Goal: Task Accomplishment & Management: Complete application form

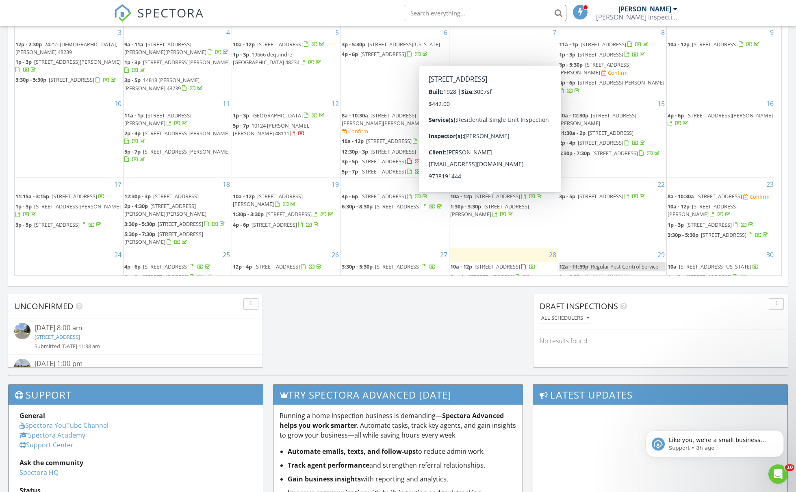
scroll to position [752, 809]
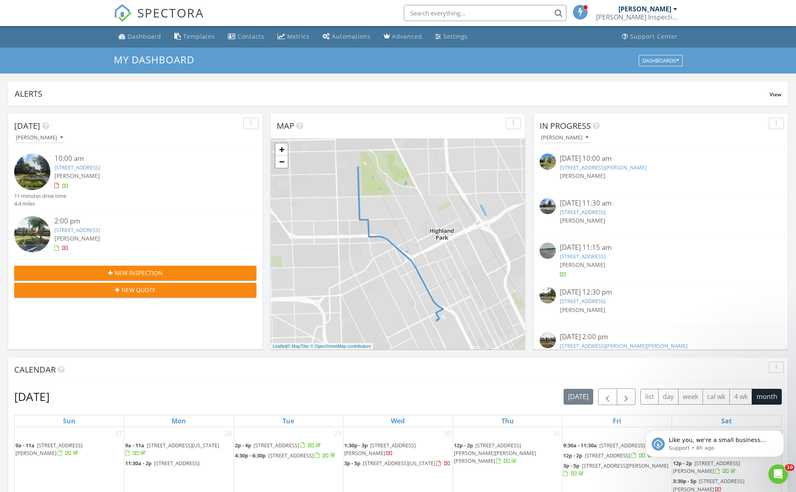
click at [148, 273] on span "New Inspection" at bounding box center [139, 273] width 48 height 9
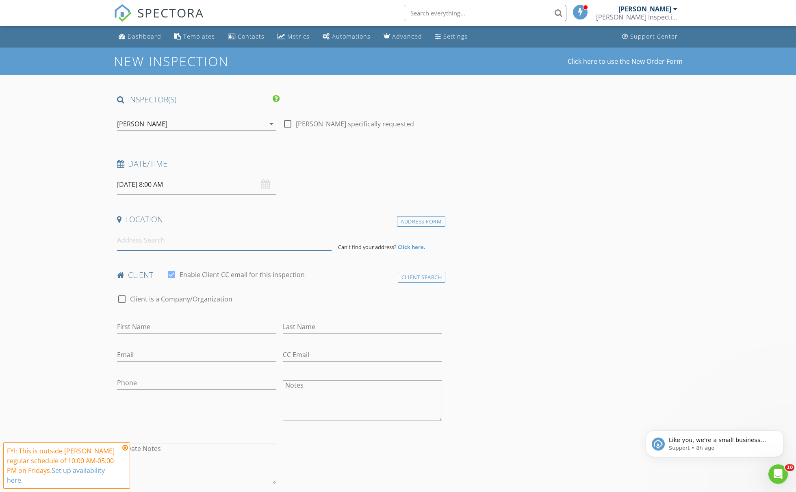
click at [156, 235] on input at bounding box center [224, 240] width 215 height 20
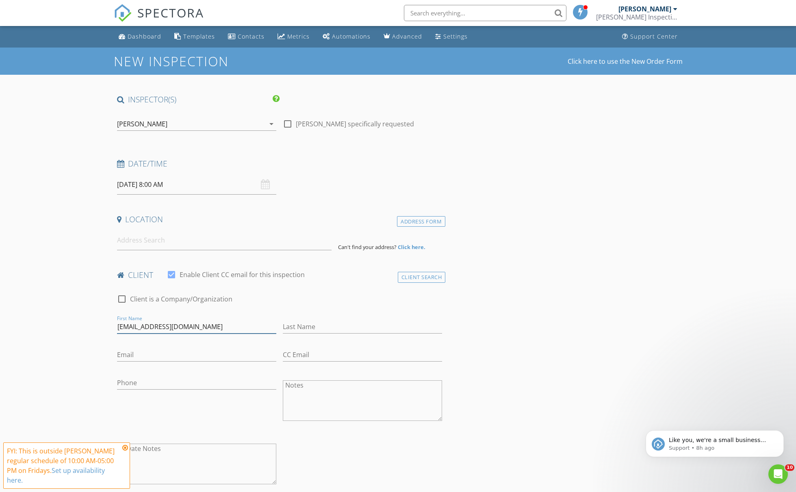
type input "[EMAIL_ADDRESS][DOMAIN_NAME]"
drag, startPoint x: 228, startPoint y: 326, endPoint x: 101, endPoint y: 328, distance: 126.4
paste input "[EMAIL_ADDRESS][DOMAIN_NAME]"
type input "[EMAIL_ADDRESS][DOMAIN_NAME]"
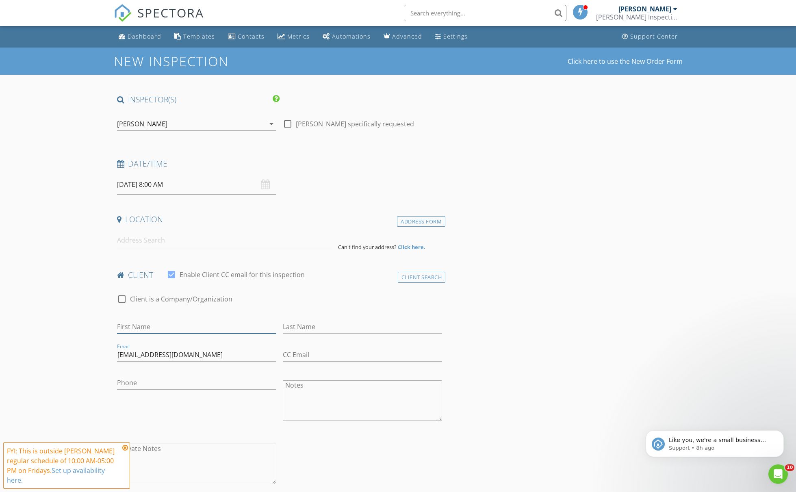
click at [149, 331] on input "First Name" at bounding box center [196, 326] width 159 height 13
click at [182, 243] on input at bounding box center [224, 240] width 215 height 20
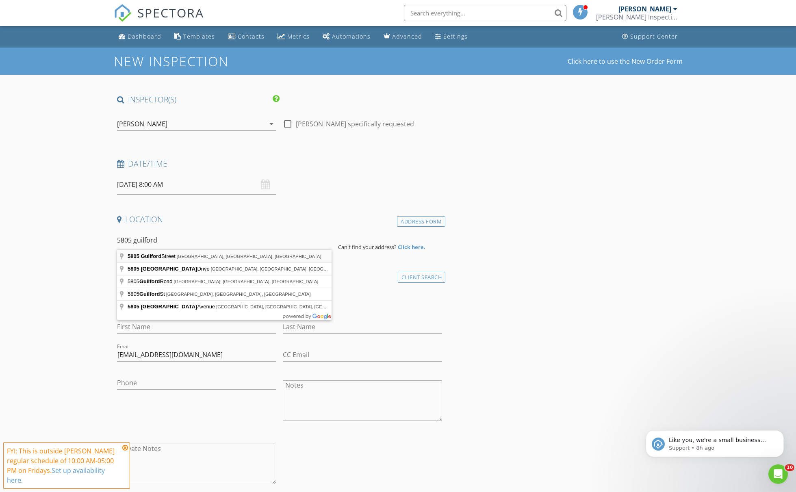
type input "5805 Guilford Street, Detroit, MI, USA"
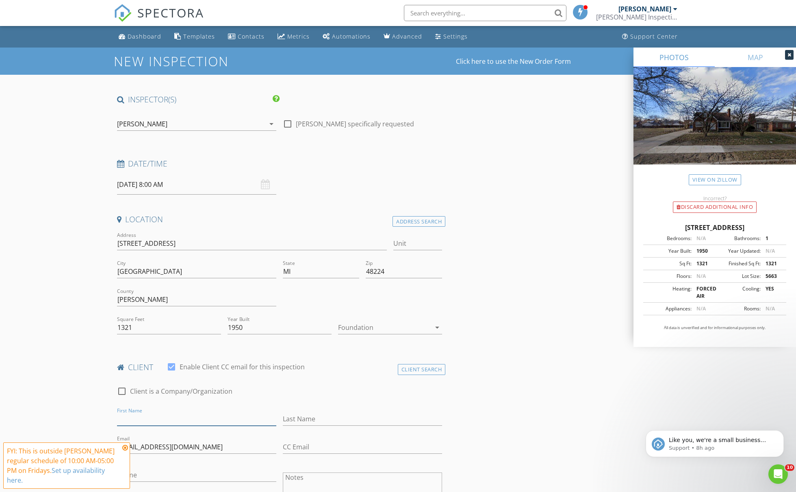
click at [151, 412] on input "First Name" at bounding box center [196, 418] width 159 height 13
type input "Darrell"
type input "Spencer"
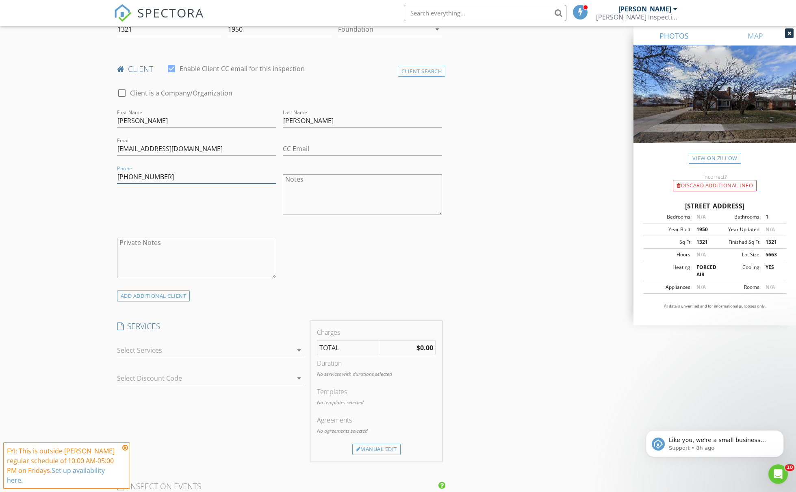
scroll to position [369, 0]
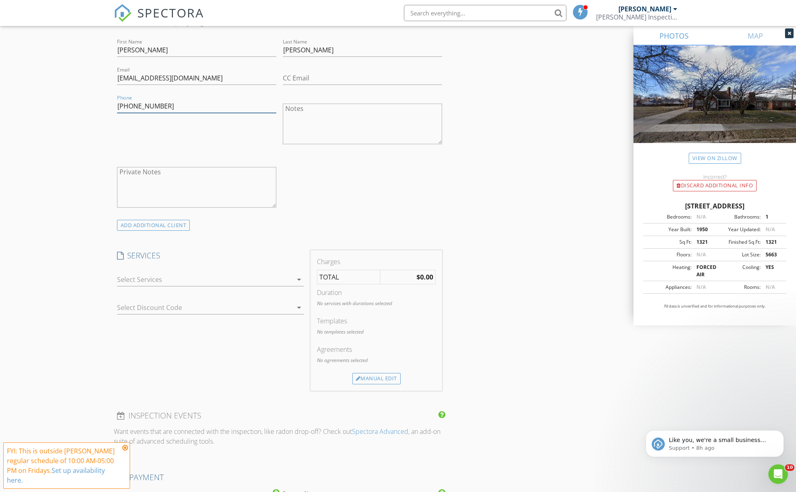
type input "586-722-4499"
click at [171, 280] on div at bounding box center [205, 279] width 176 height 13
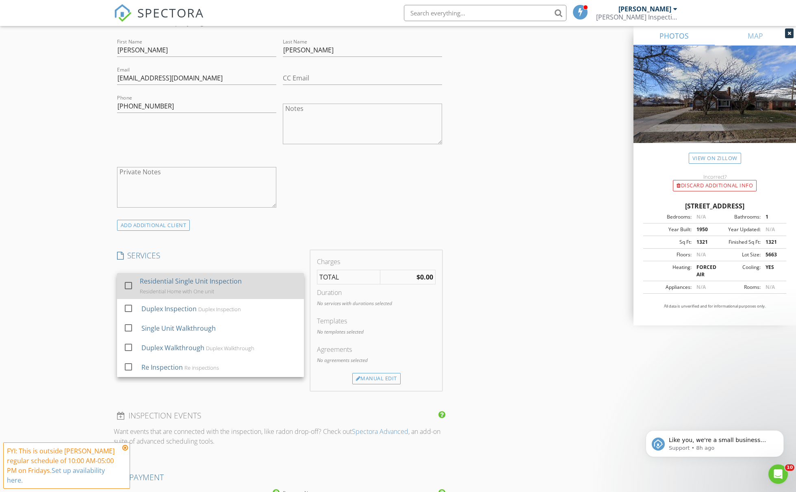
click at [163, 289] on div "Residential Home with One unit" at bounding box center [177, 291] width 74 height 7
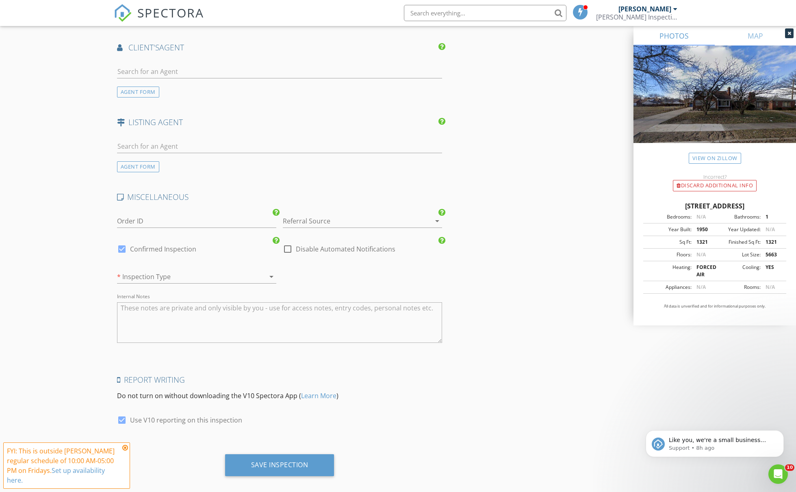
scroll to position [0, 0]
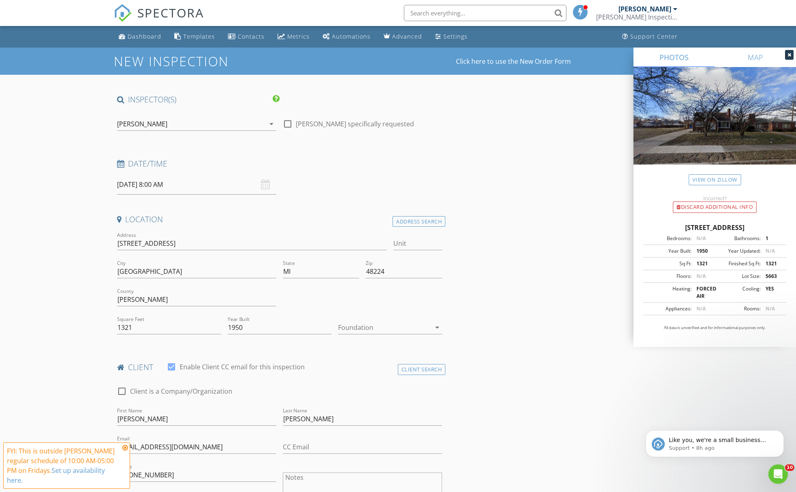
click at [164, 186] on input "08/29/2025 8:00 AM" at bounding box center [196, 185] width 159 height 20
type input "09"
type input "08/29/2025 9:00 AM"
click at [163, 319] on span at bounding box center [164, 319] width 6 height 8
type input "10"
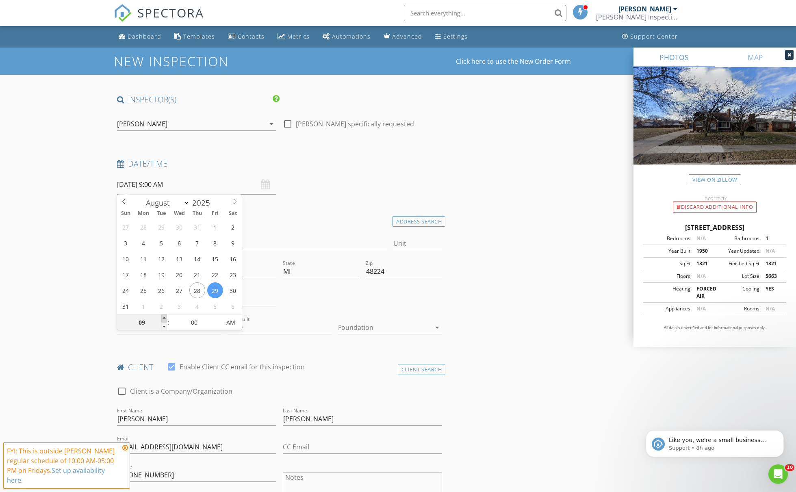
type input "08/29/2025 10:00 AM"
click at [163, 319] on span at bounding box center [164, 319] width 6 height 8
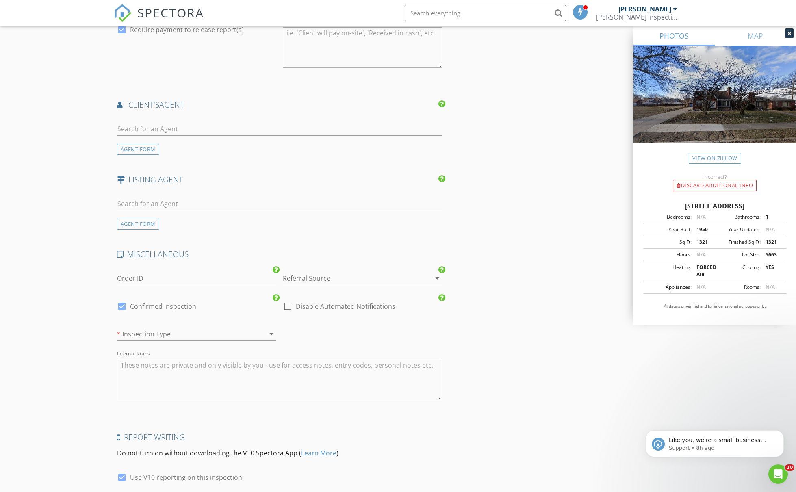
scroll to position [930, 0]
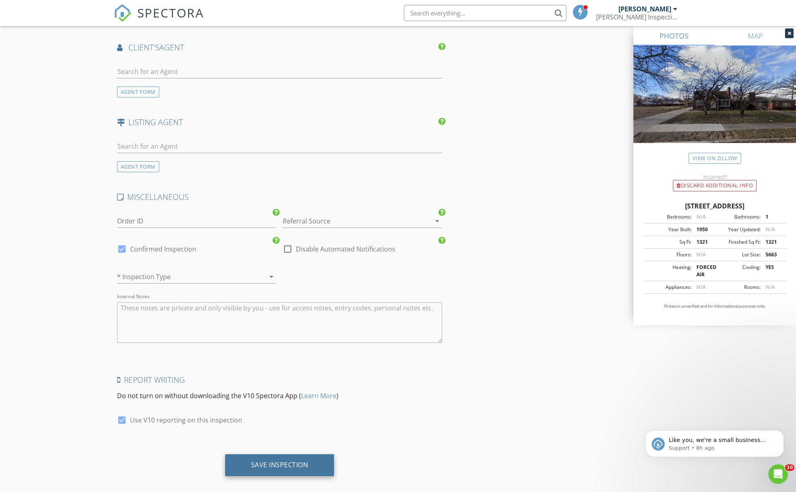
click at [319, 454] on div "Save Inspection" at bounding box center [279, 465] width 109 height 22
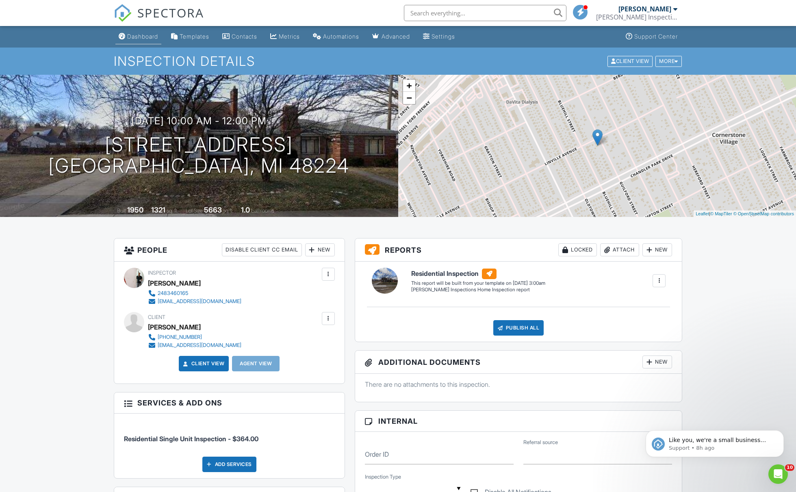
click at [148, 43] on link "Dashboard" at bounding box center [138, 36] width 46 height 15
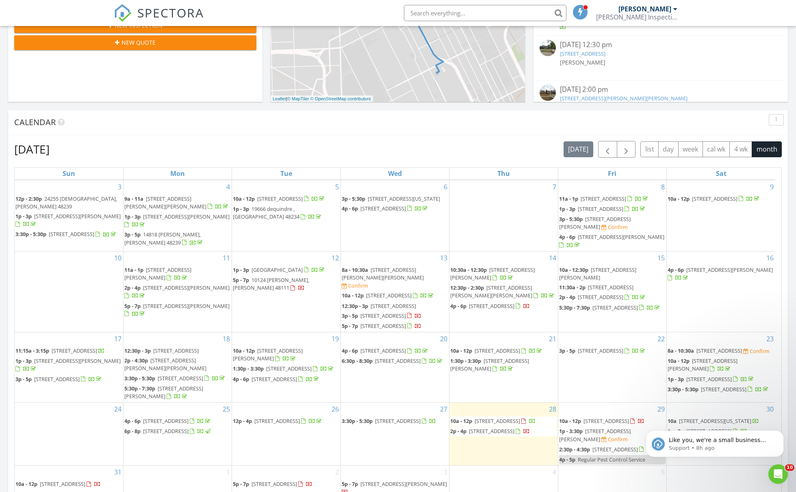
scroll to position [335, 0]
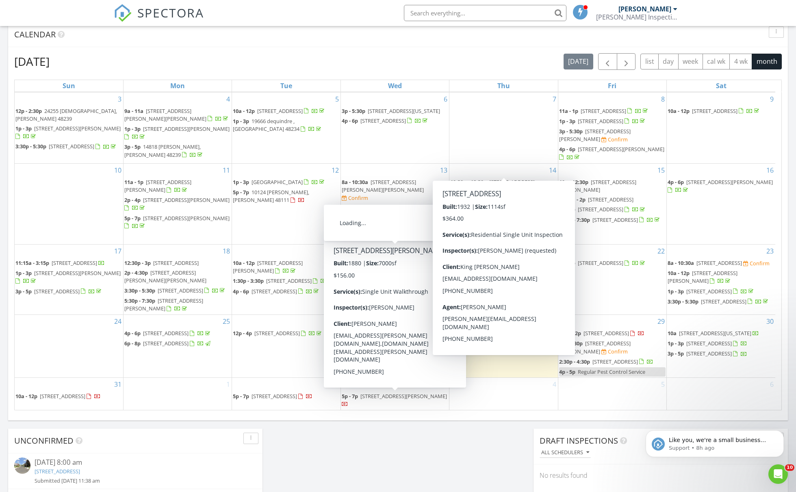
click at [538, 9] on input "text" at bounding box center [485, 13] width 163 height 16
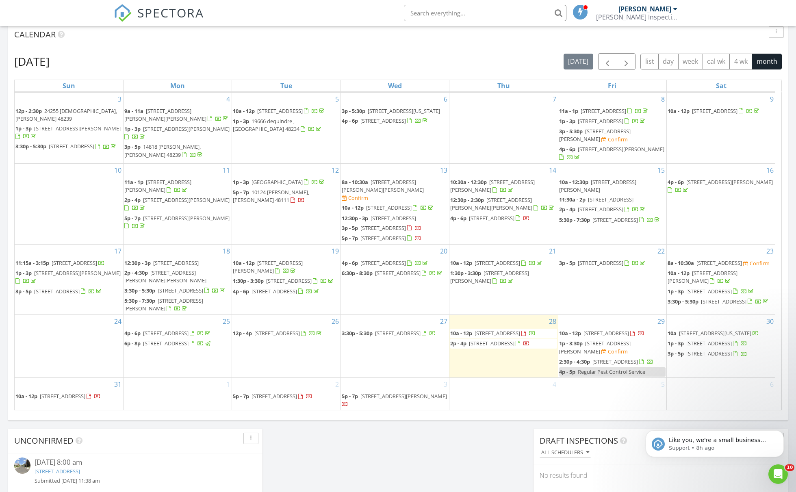
type input "n"
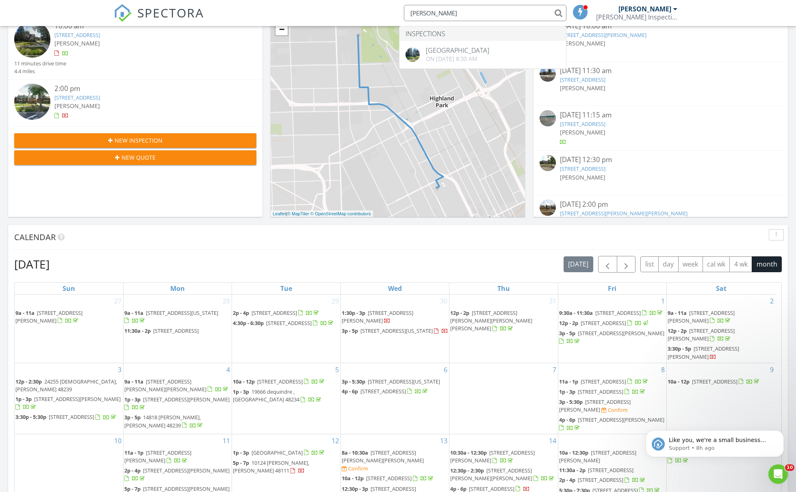
scroll to position [0, 0]
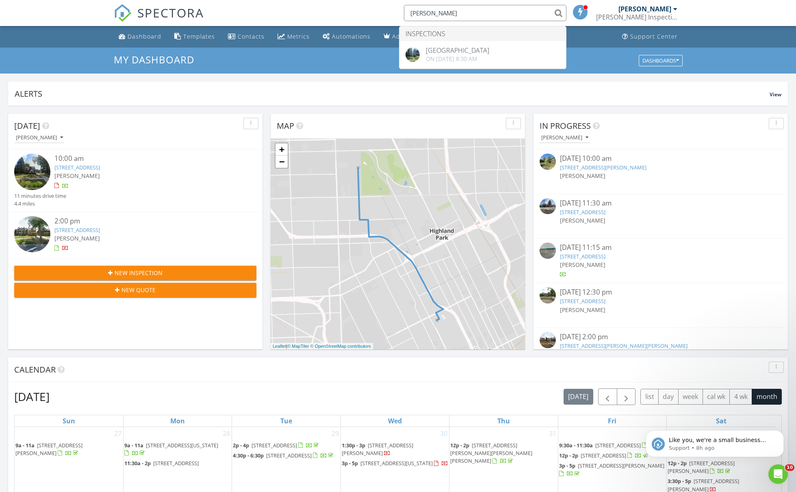
type input "Michael ray"
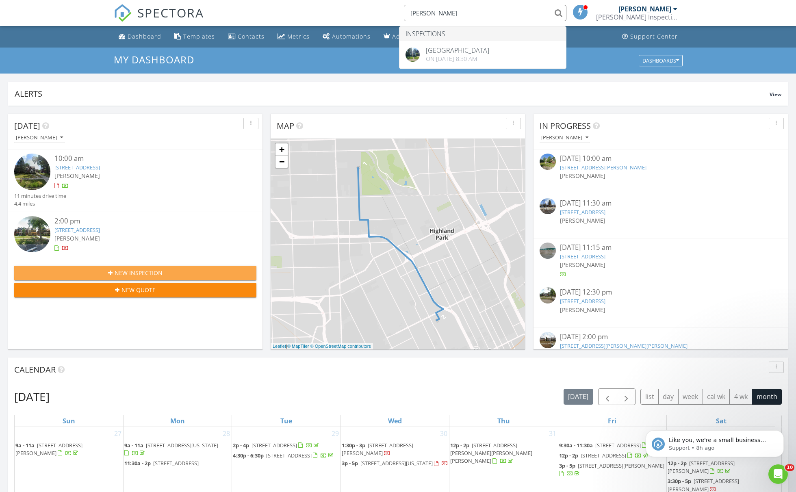
click at [139, 273] on span "New Inspection" at bounding box center [139, 273] width 48 height 9
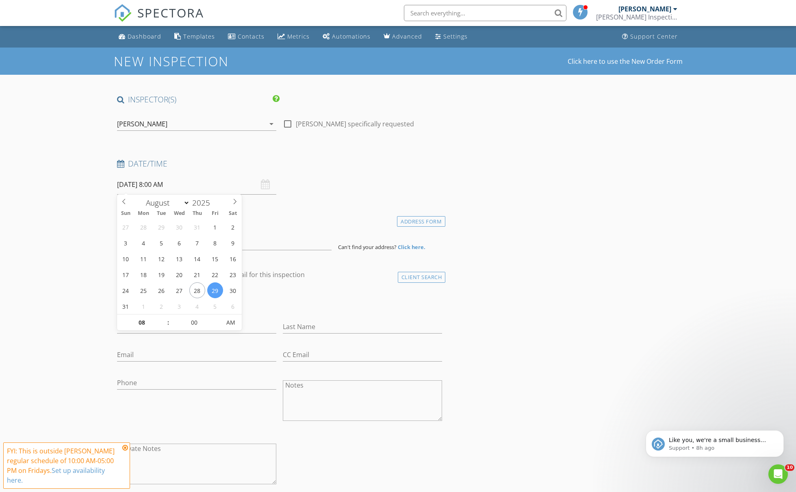
click at [157, 187] on input "08/29/2025 8:00 AM" at bounding box center [196, 185] width 159 height 20
type input "08/31/2025 8:00 AM"
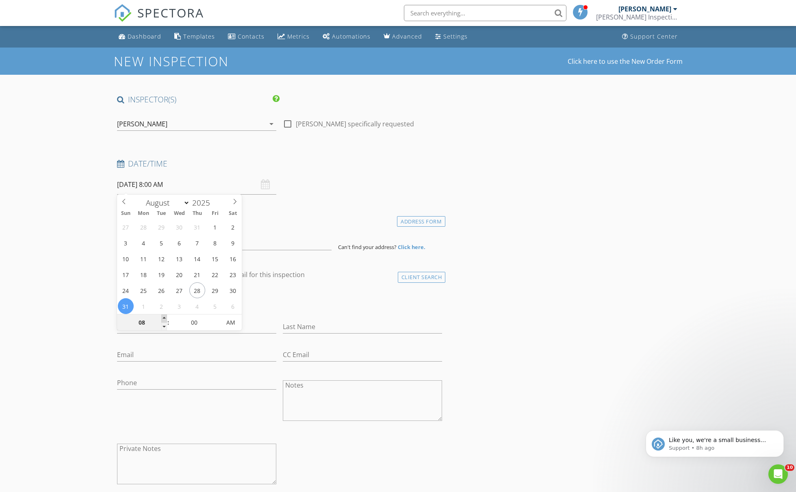
type input "09"
type input "08/31/2025 9:00 AM"
click at [165, 319] on span at bounding box center [164, 319] width 6 height 8
type input "10"
type input "08/31/2025 10:00 AM"
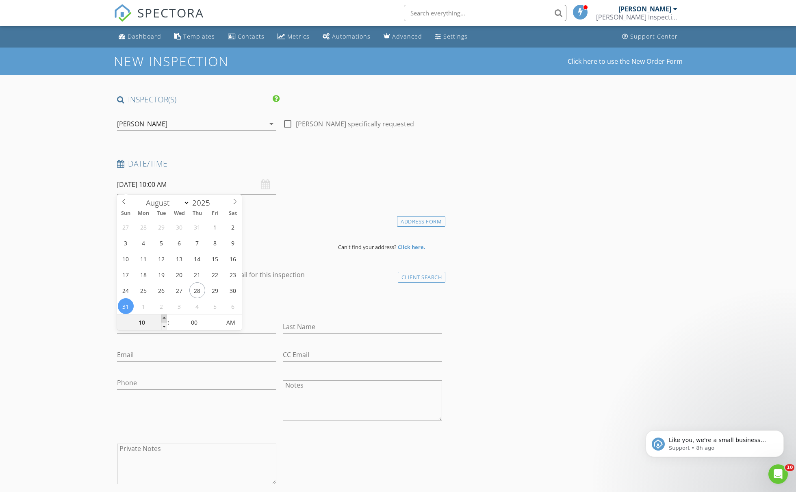
click at [165, 319] on span at bounding box center [164, 319] width 6 height 8
type input "11"
type input "08/31/2025 11:00 AM"
click at [165, 319] on span at bounding box center [164, 319] width 6 height 8
type input "12"
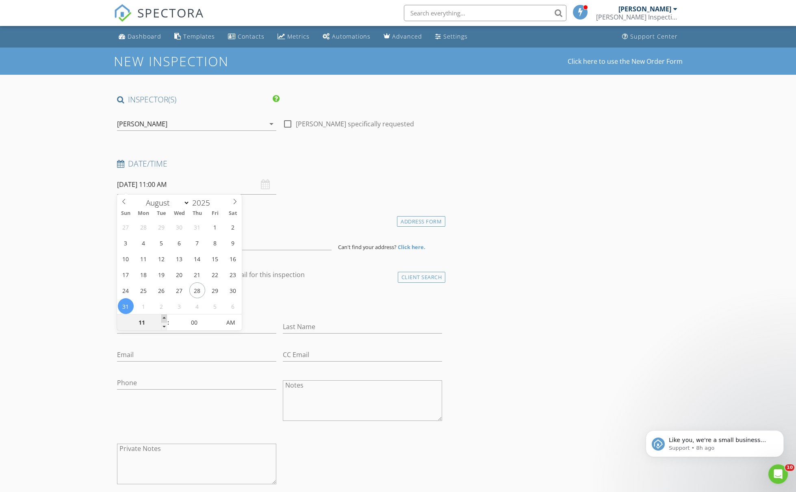
type input "08/31/2025 12:00 PM"
click at [165, 319] on span at bounding box center [164, 319] width 6 height 8
click at [296, 299] on div "check_box_outline_blank Client is a Company/Organization" at bounding box center [280, 303] width 326 height 21
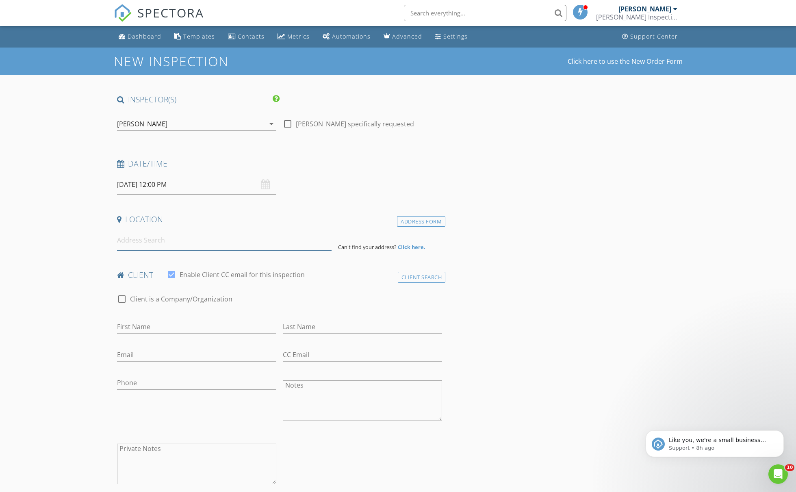
click at [167, 244] on input at bounding box center [224, 240] width 215 height 20
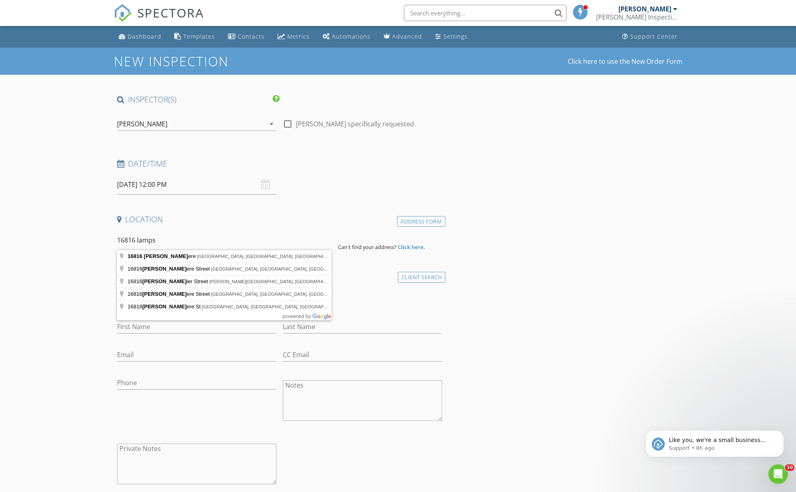
type input "16816 Lamphere, Detroit, MI, USA"
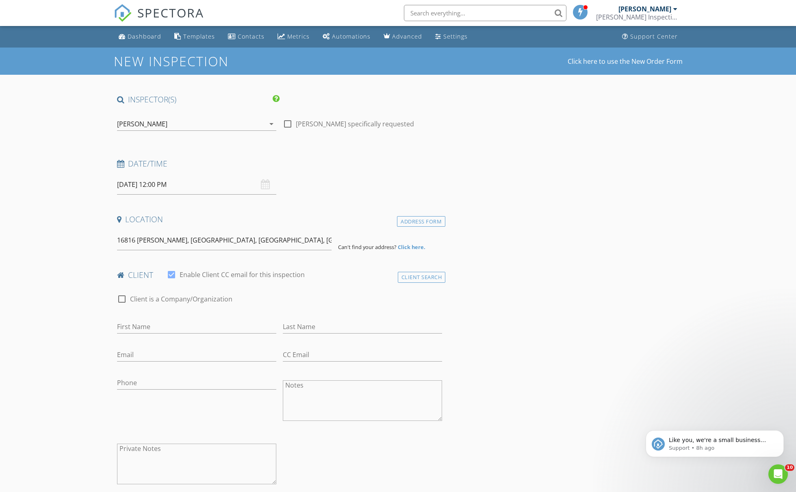
drag, startPoint x: 167, startPoint y: 244, endPoint x: 167, endPoint y: 253, distance: 8.6
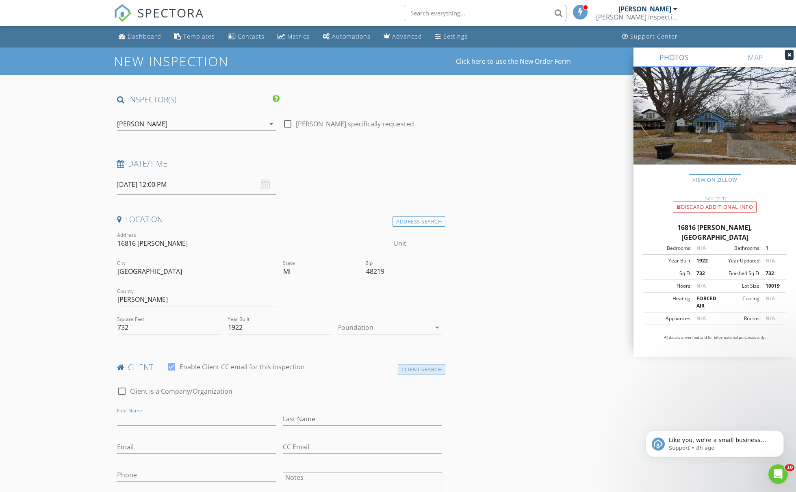
click at [413, 369] on div "Client Search" at bounding box center [422, 369] width 48 height 11
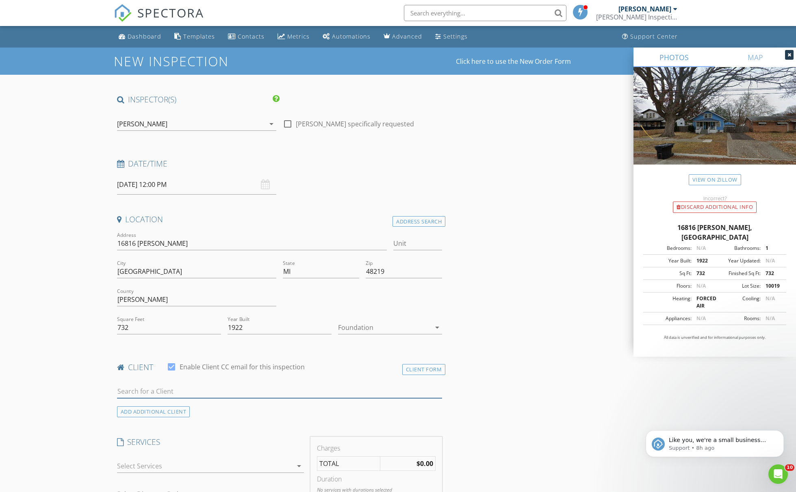
click at [194, 395] on input "text" at bounding box center [280, 391] width 326 height 13
type input "Michael ray"
drag, startPoint x: 193, startPoint y: 459, endPoint x: 206, endPoint y: 407, distance: 53.0
click at [206, 407] on div "Michael Rayburn" at bounding box center [181, 406] width 82 height 10
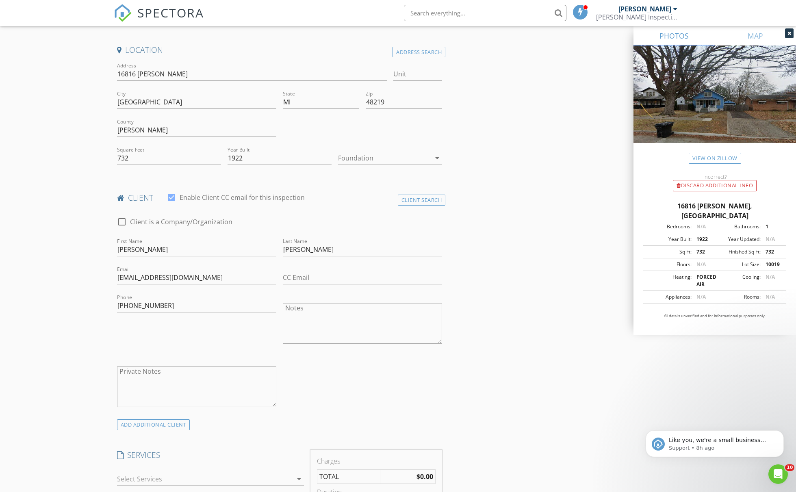
scroll to position [342, 0]
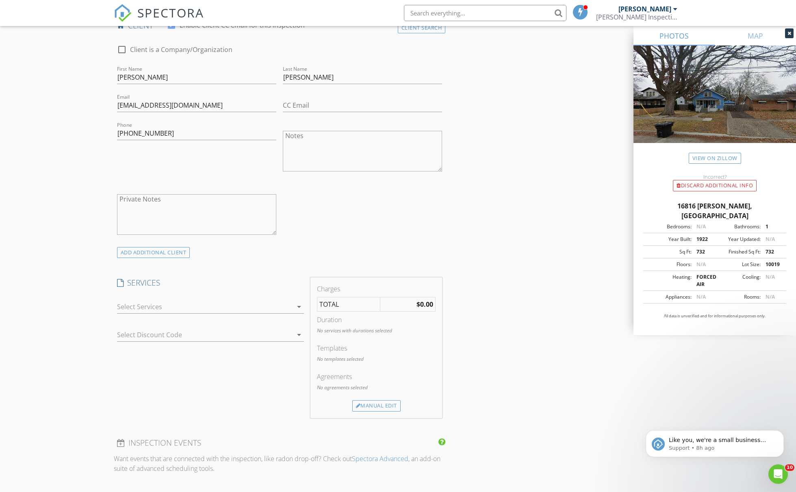
click at [194, 303] on div at bounding box center [205, 306] width 176 height 13
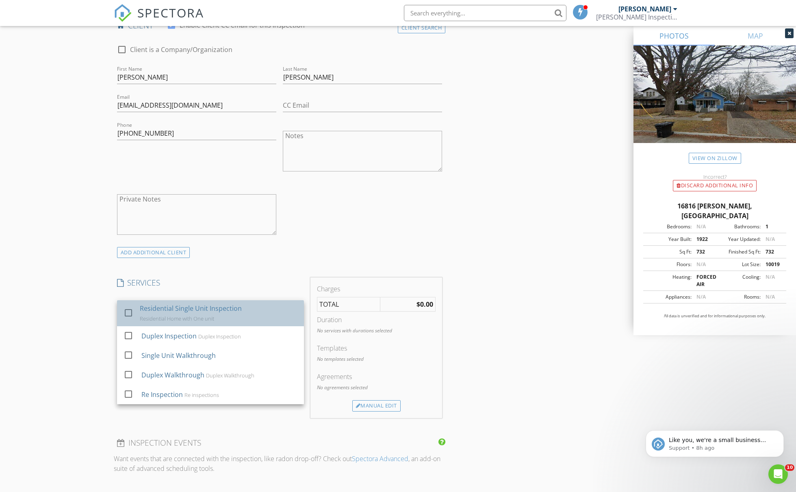
click at [189, 321] on div "Residential Single Unit Inspection Residential Home with One unit" at bounding box center [219, 313] width 158 height 26
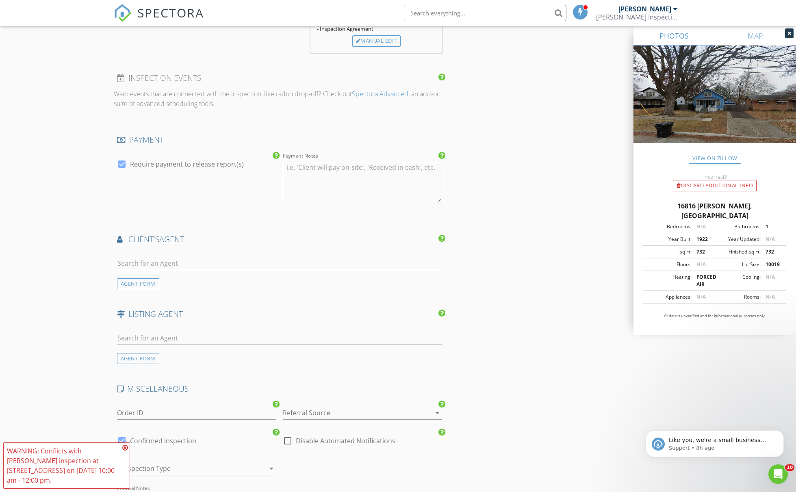
scroll to position [899, 0]
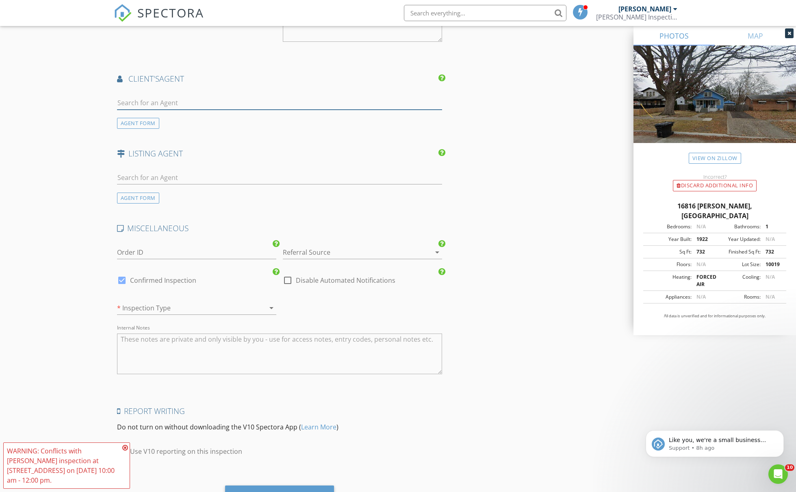
click at [170, 98] on input "text" at bounding box center [280, 102] width 326 height 13
type input "Jenna"
drag, startPoint x: 170, startPoint y: 98, endPoint x: 198, endPoint y: 109, distance: 30.5
click at [198, 110] on li "jenna hays elite realty" at bounding box center [279, 121] width 325 height 23
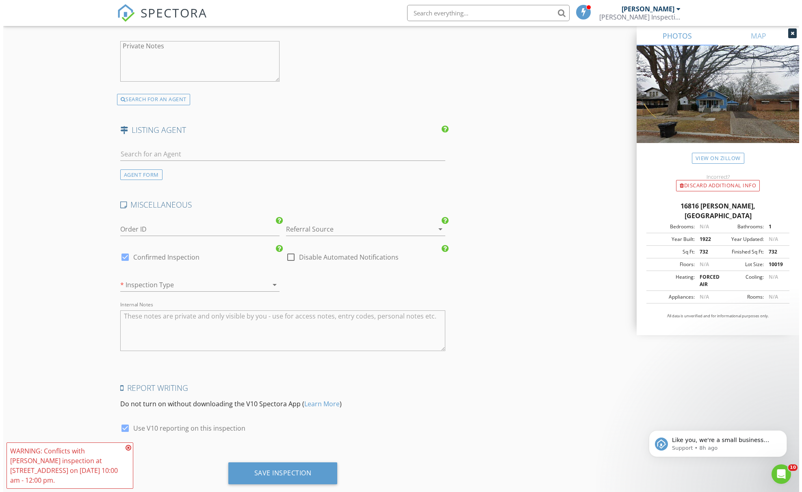
scroll to position [1115, 0]
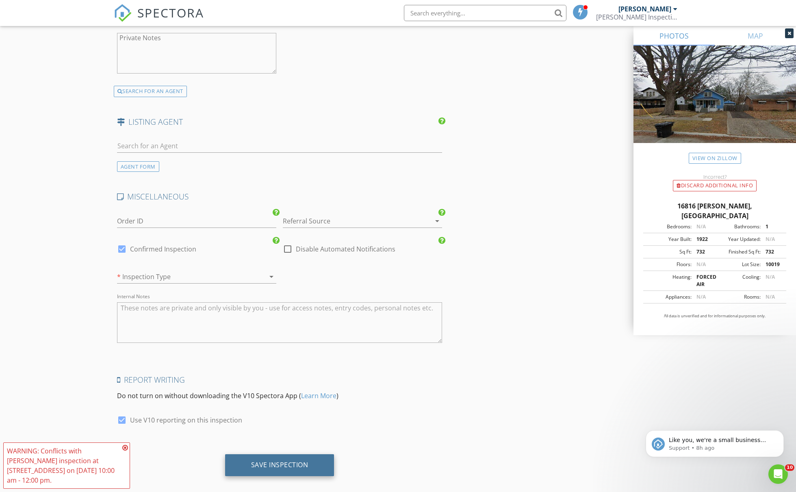
click at [289, 461] on div "Save Inspection" at bounding box center [279, 465] width 57 height 8
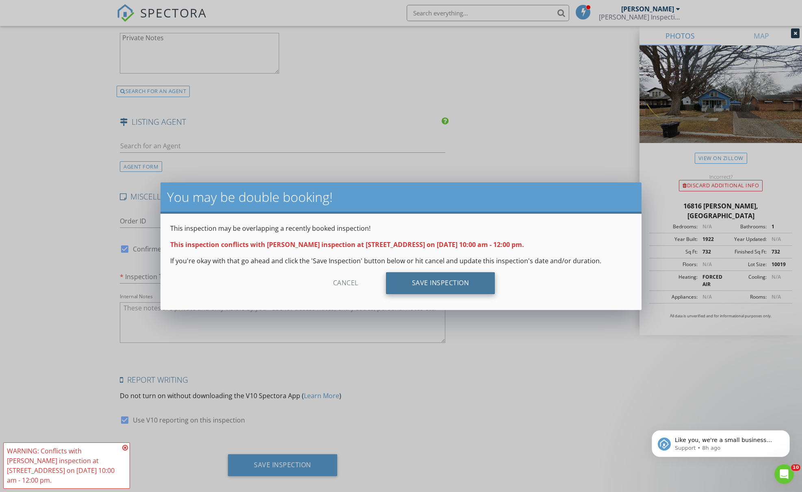
click at [463, 278] on div "Save Inspection" at bounding box center [440, 283] width 109 height 22
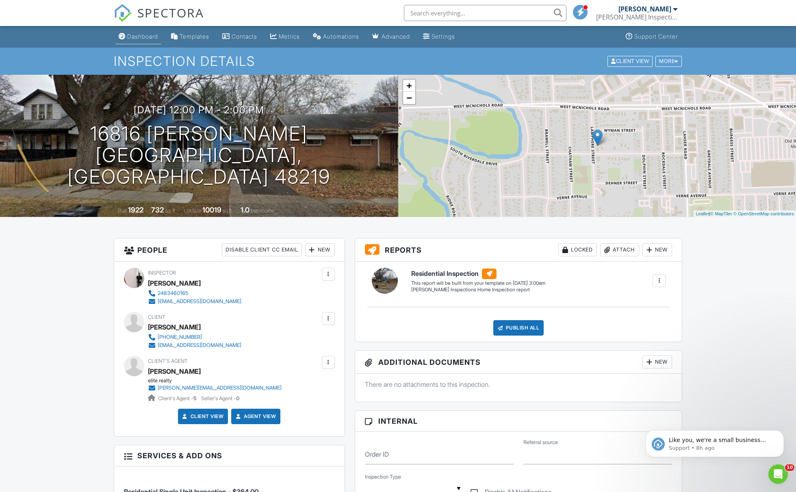
click at [151, 41] on link "Dashboard" at bounding box center [138, 36] width 46 height 15
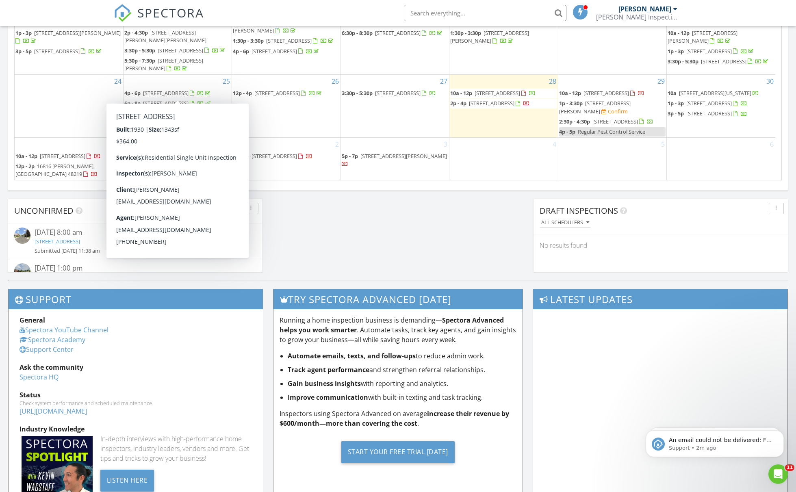
scroll to position [138, 0]
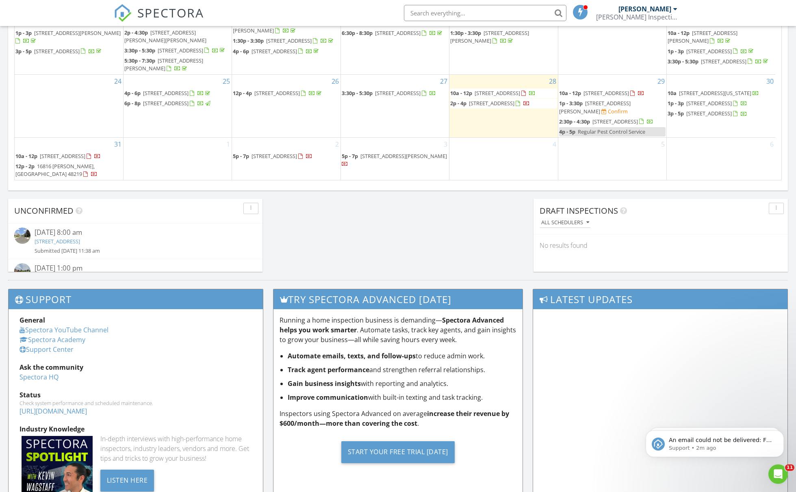
click at [627, 80] on div "29 10a - 12p 5805 Guilford St, Detroit 48224 1p - 3:30p 22861 Rosalind Ave, Eas…" at bounding box center [612, 106] width 108 height 63
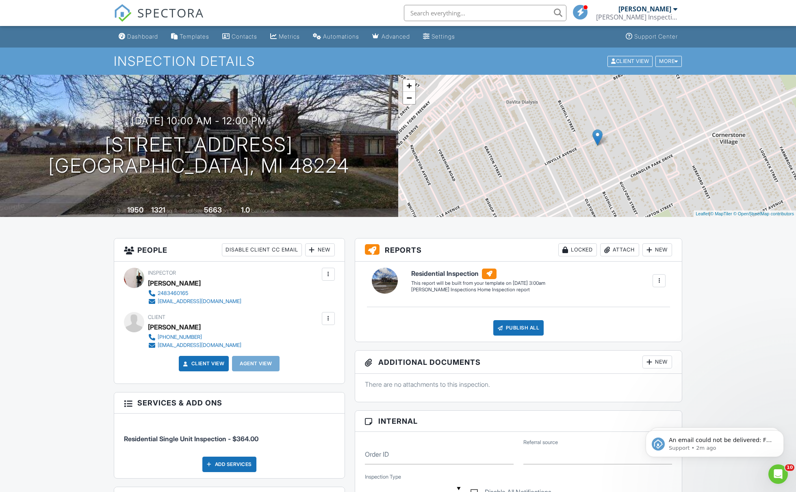
click at [326, 247] on div "New" at bounding box center [320, 249] width 30 height 13
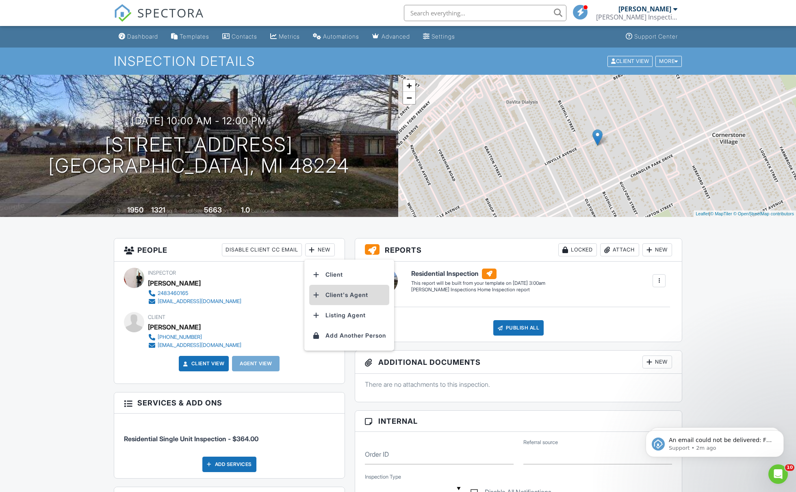
click at [333, 296] on li "Client's Agent" at bounding box center [349, 295] width 80 height 20
